Goal: Transaction & Acquisition: Obtain resource

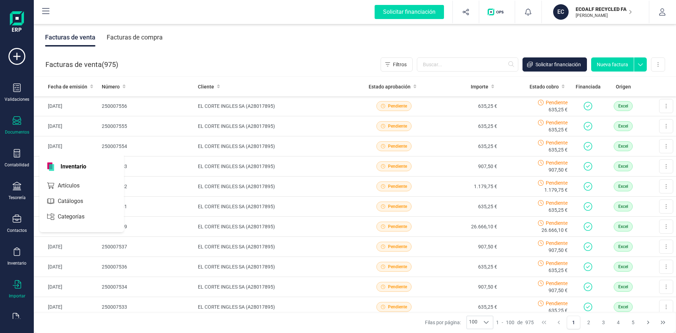
click at [19, 285] on icon at bounding box center [17, 284] width 8 height 8
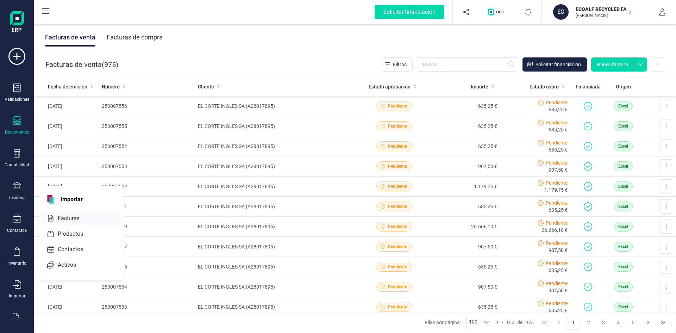
click at [65, 215] on span "Facturas" at bounding box center [73, 218] width 37 height 8
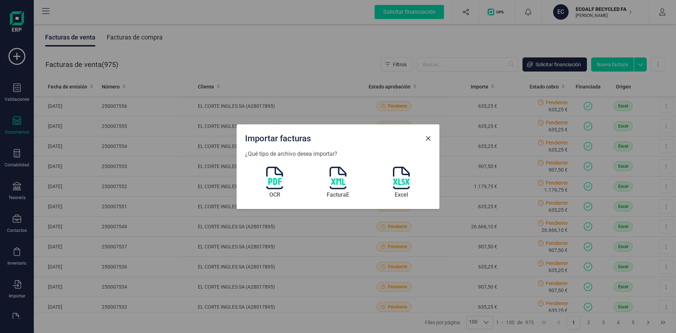
click at [398, 178] on img at bounding box center [401, 177] width 17 height 23
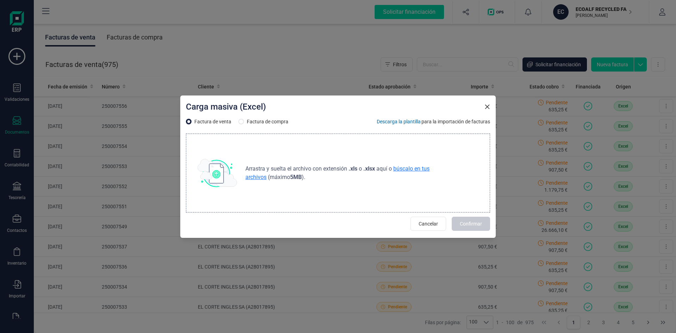
click at [414, 169] on span "búscalo en tus archivos" at bounding box center [337, 172] width 184 height 15
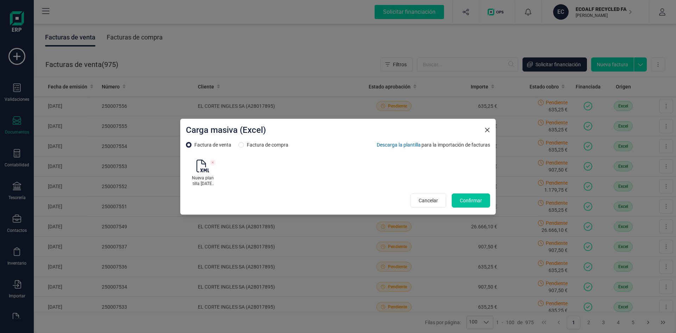
click at [470, 200] on span "Confirmar" at bounding box center [471, 200] width 22 height 7
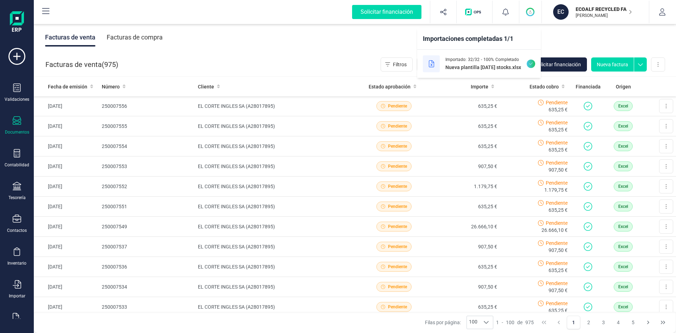
click at [349, 54] on div "Facturas de venta ( 975 ) Filtros Solicitar financiación Nueva factura Importar…" at bounding box center [355, 64] width 642 height 24
click at [566, 66] on span "Solicitar financiación" at bounding box center [557, 64] width 45 height 7
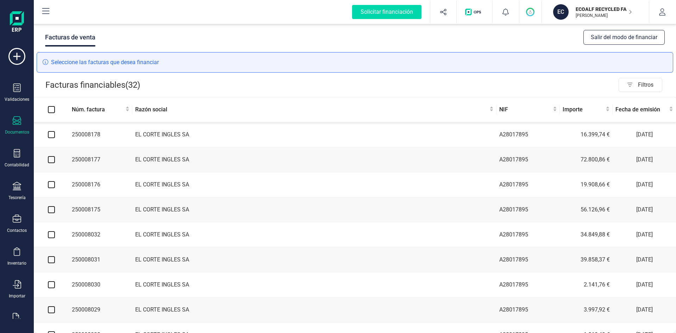
click at [51, 109] on input "Select all" at bounding box center [51, 109] width 7 height 7
checkbox input "true"
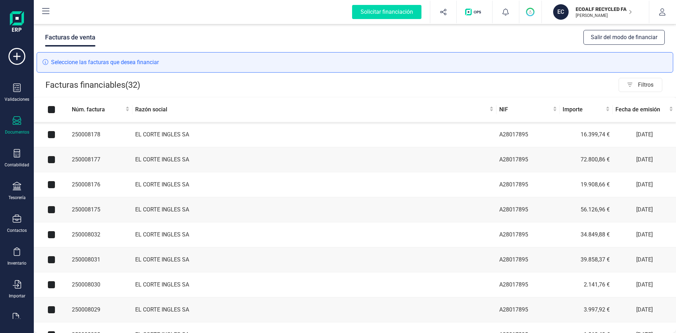
checkbox input "true"
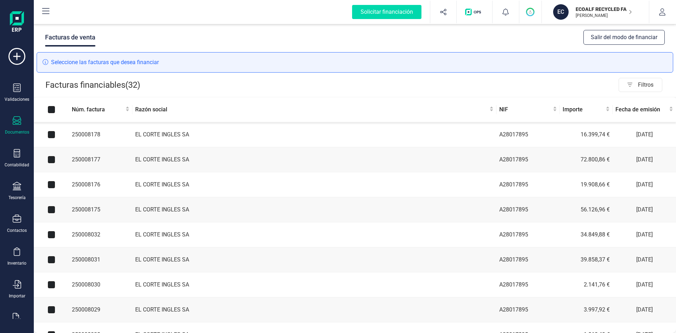
checkbox input "true"
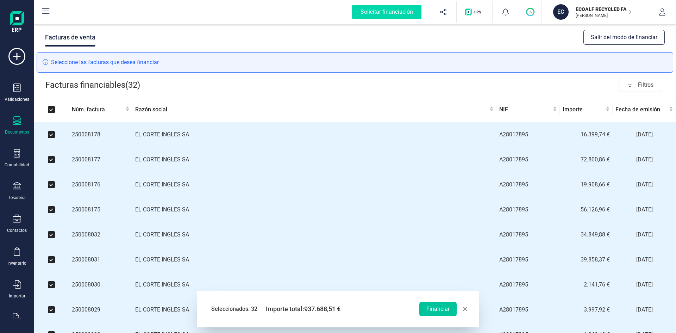
click at [442, 309] on button "Financiar" at bounding box center [437, 309] width 37 height 14
